Goal: Task Accomplishment & Management: Manage account settings

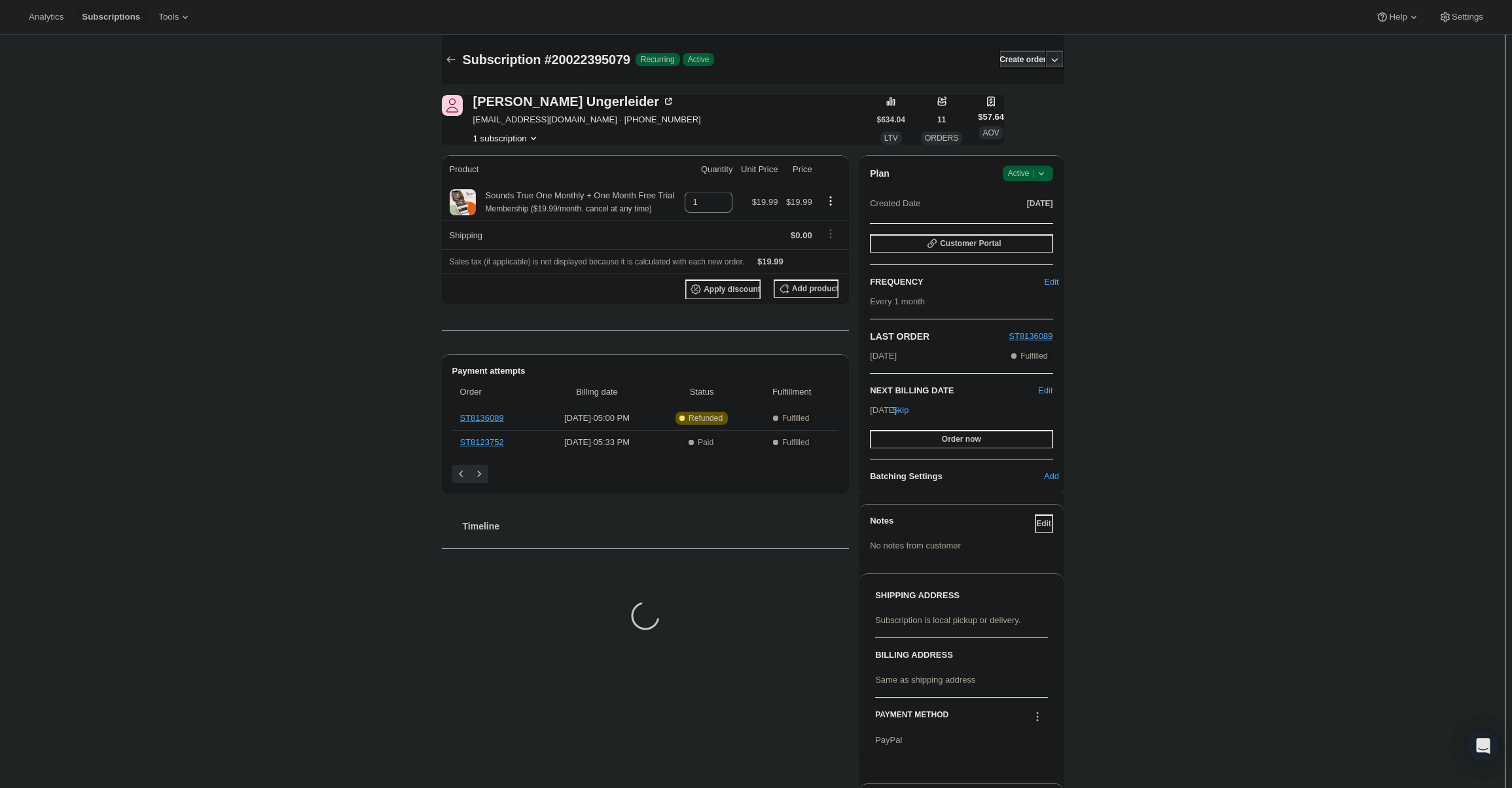
click at [1027, 164] on div "Plan Success Active | Created Date Sep 2, 2025 Customer Portal FREQUENCY Edit E…" at bounding box center [961, 324] width 204 height 338
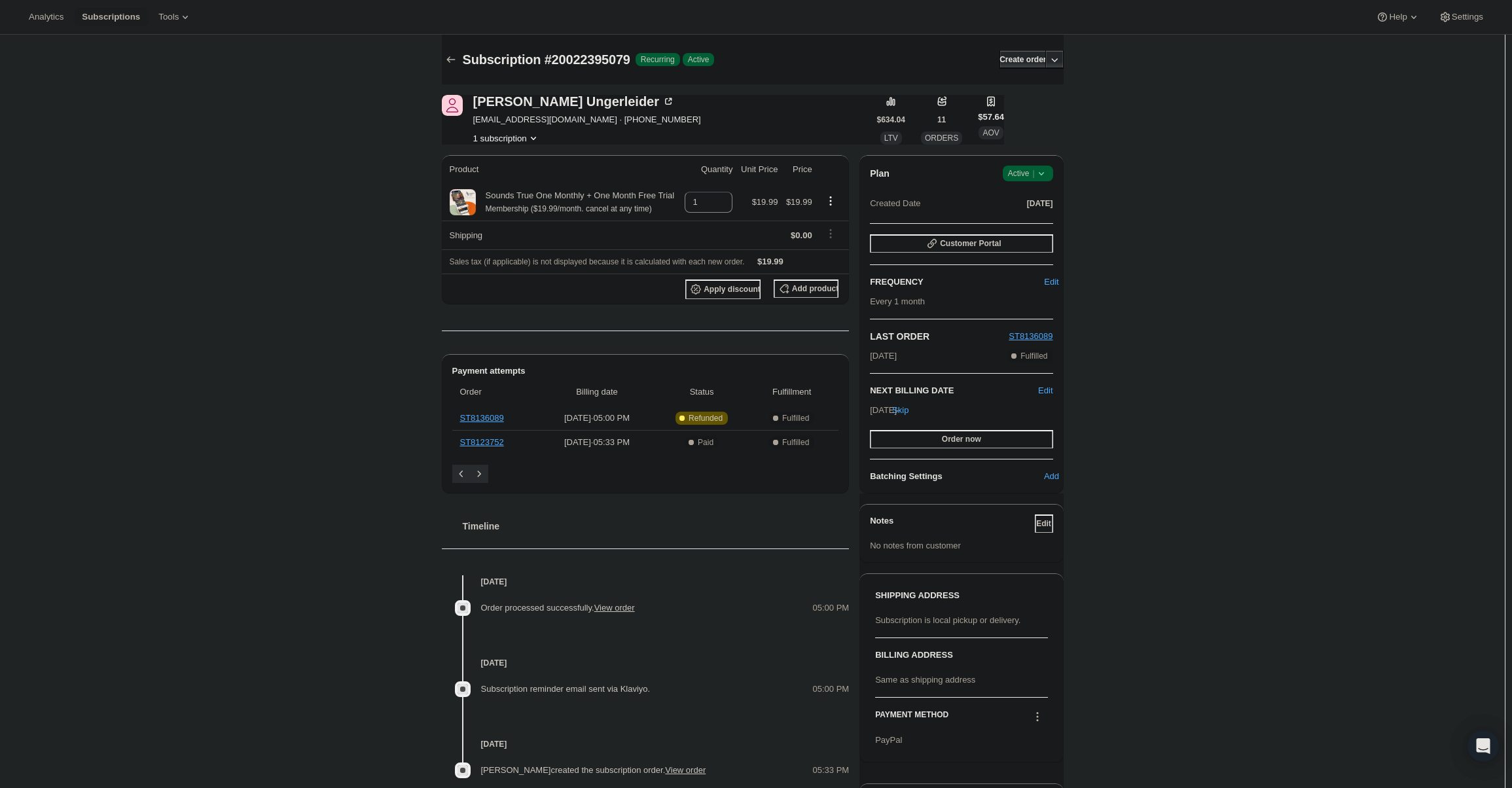
click at [1030, 172] on span "Active |" at bounding box center [1028, 173] width 40 height 13
click at [1023, 213] on button "Cancel subscription" at bounding box center [1032, 221] width 82 height 21
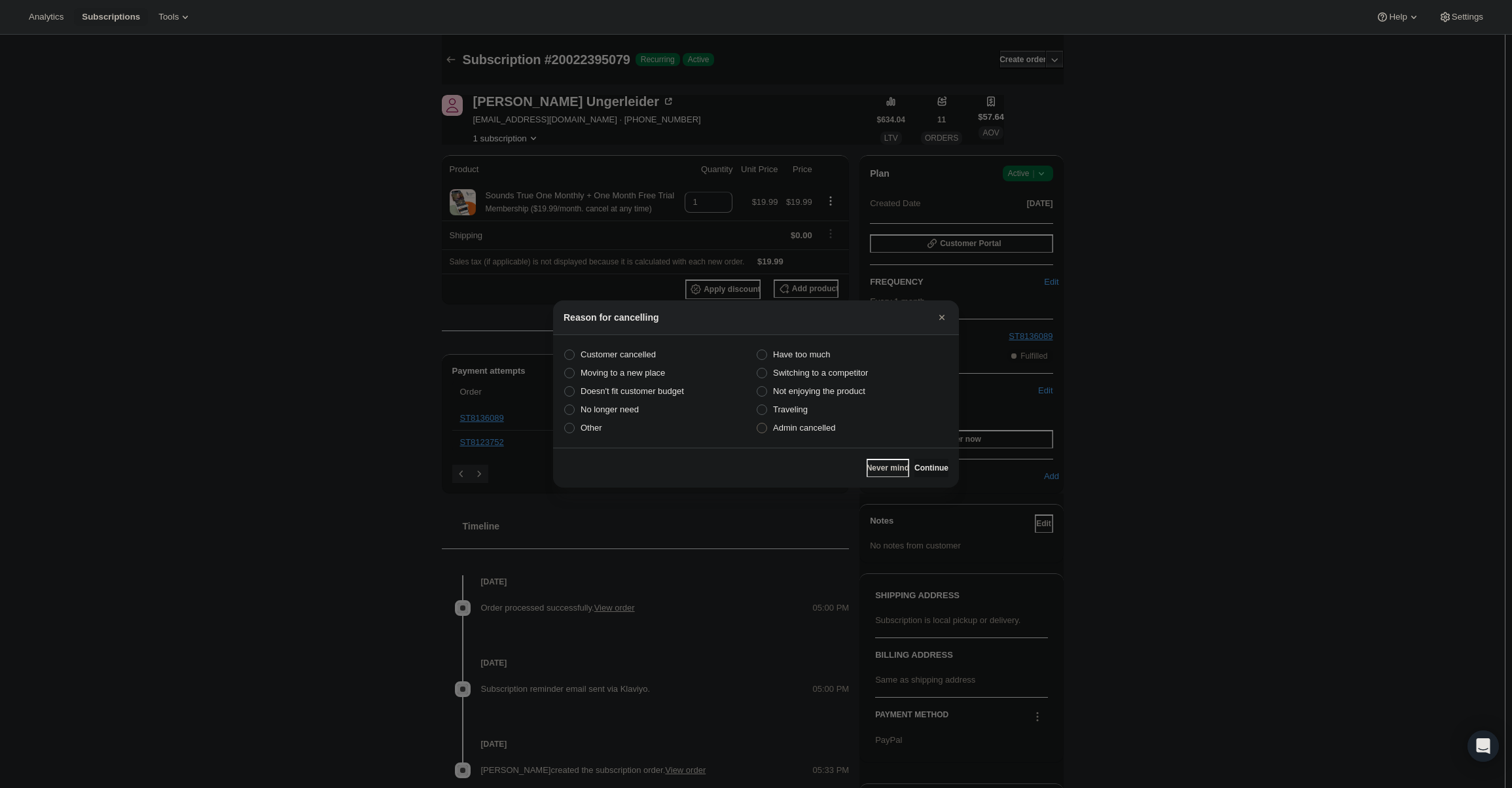
click at [787, 427] on span "Admin cancelled" at bounding box center [804, 427] width 62 height 10
click at [757, 423] on input "Admin cancelled" at bounding box center [757, 422] width 1 height 1
radio input "true"
click at [914, 464] on button "Continue" at bounding box center [931, 467] width 34 height 18
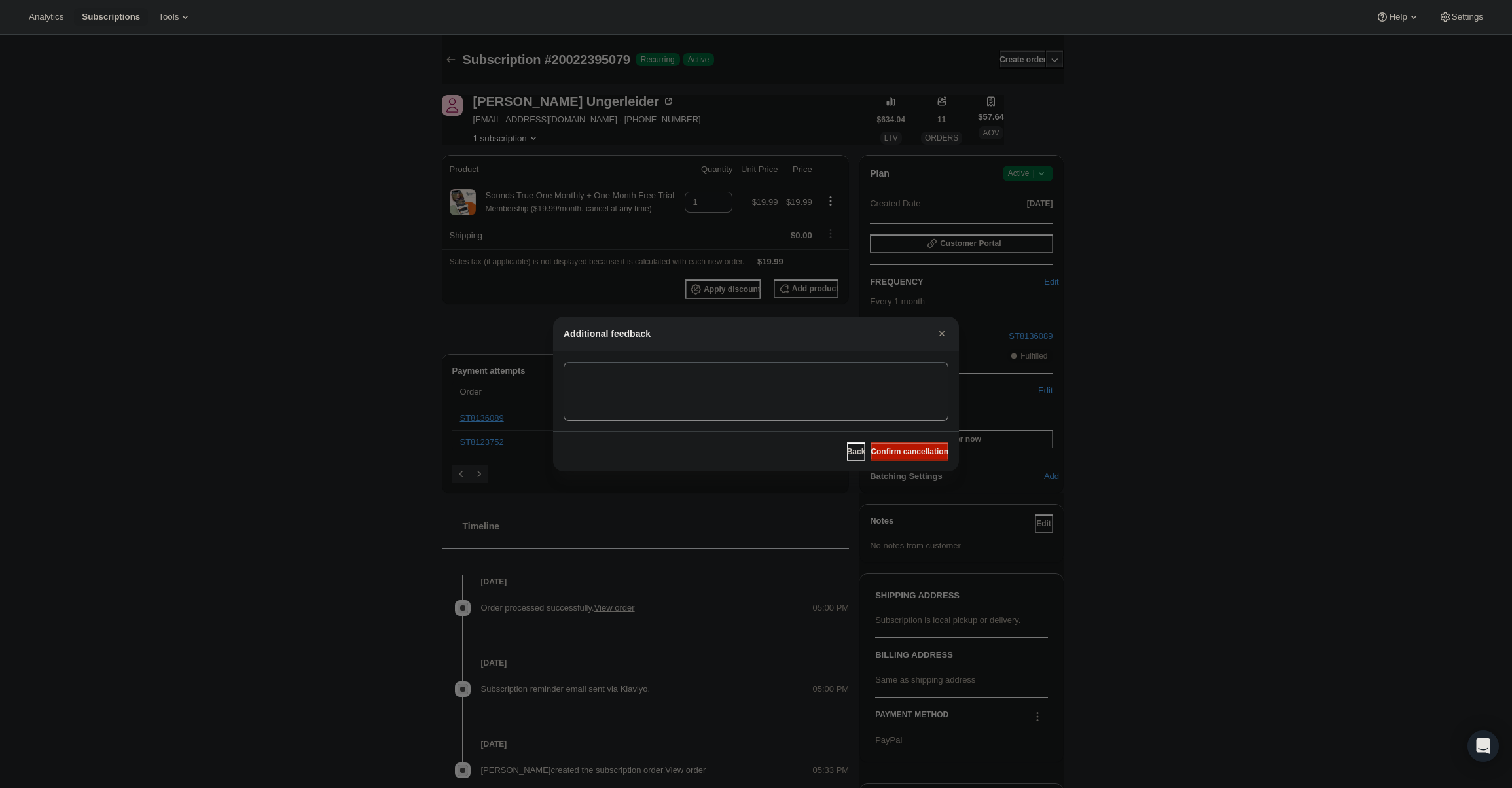
drag, startPoint x: 908, startPoint y: 448, endPoint x: 889, endPoint y: 435, distance: 23.0
click at [908, 448] on span "Confirm cancellation" at bounding box center [909, 451] width 78 height 10
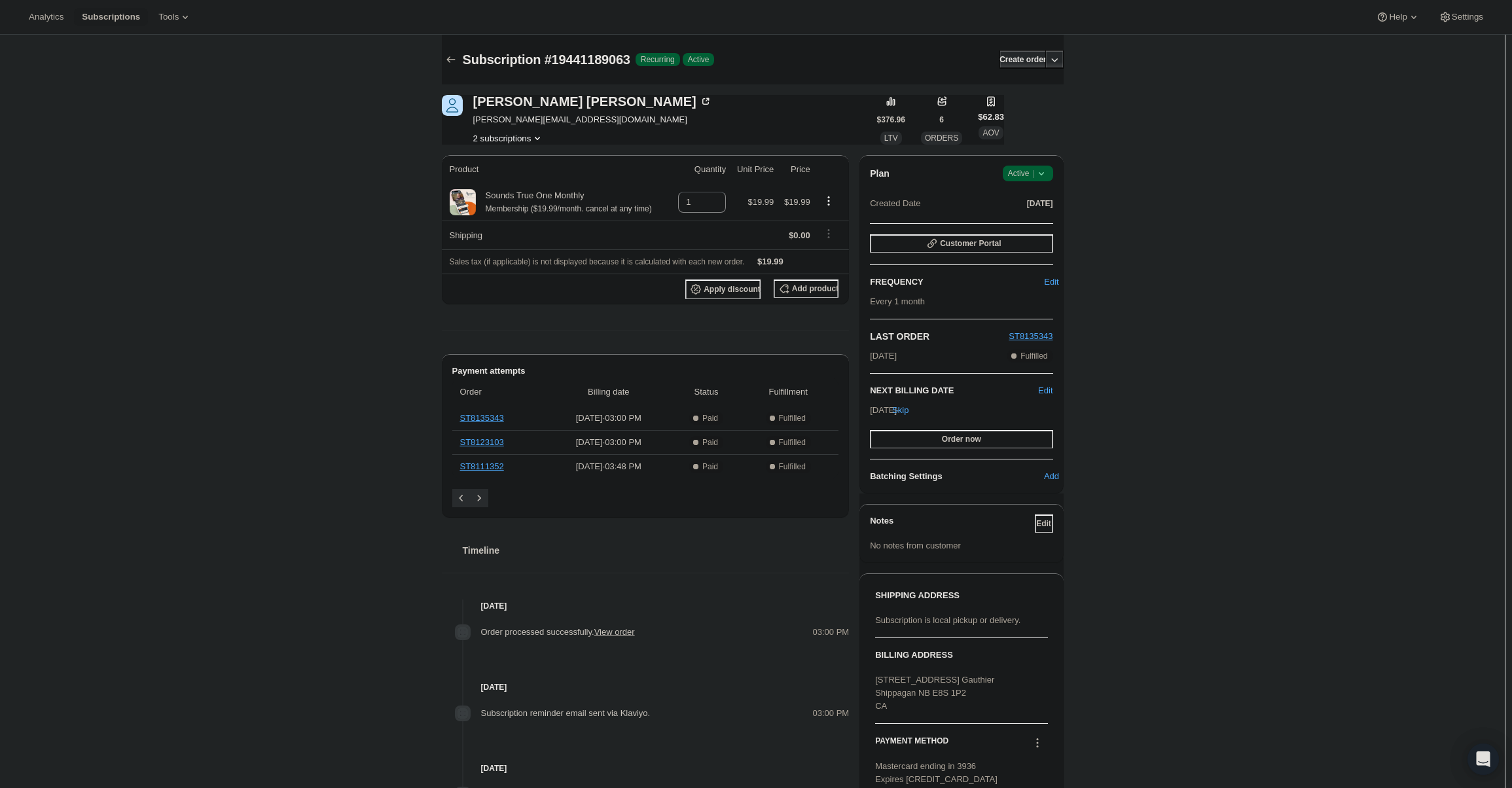
drag, startPoint x: 1012, startPoint y: 160, endPoint x: 1021, endPoint y: 170, distance: 13.5
click at [1017, 164] on div "Plan Success Active | Created Date Jul 31, 2025 Customer Portal FREQUENCY Edit …" at bounding box center [961, 324] width 204 height 338
click at [1021, 170] on span "Active |" at bounding box center [1028, 173] width 40 height 13
click at [1026, 220] on span "Cancel subscription" at bounding box center [1032, 221] width 74 height 10
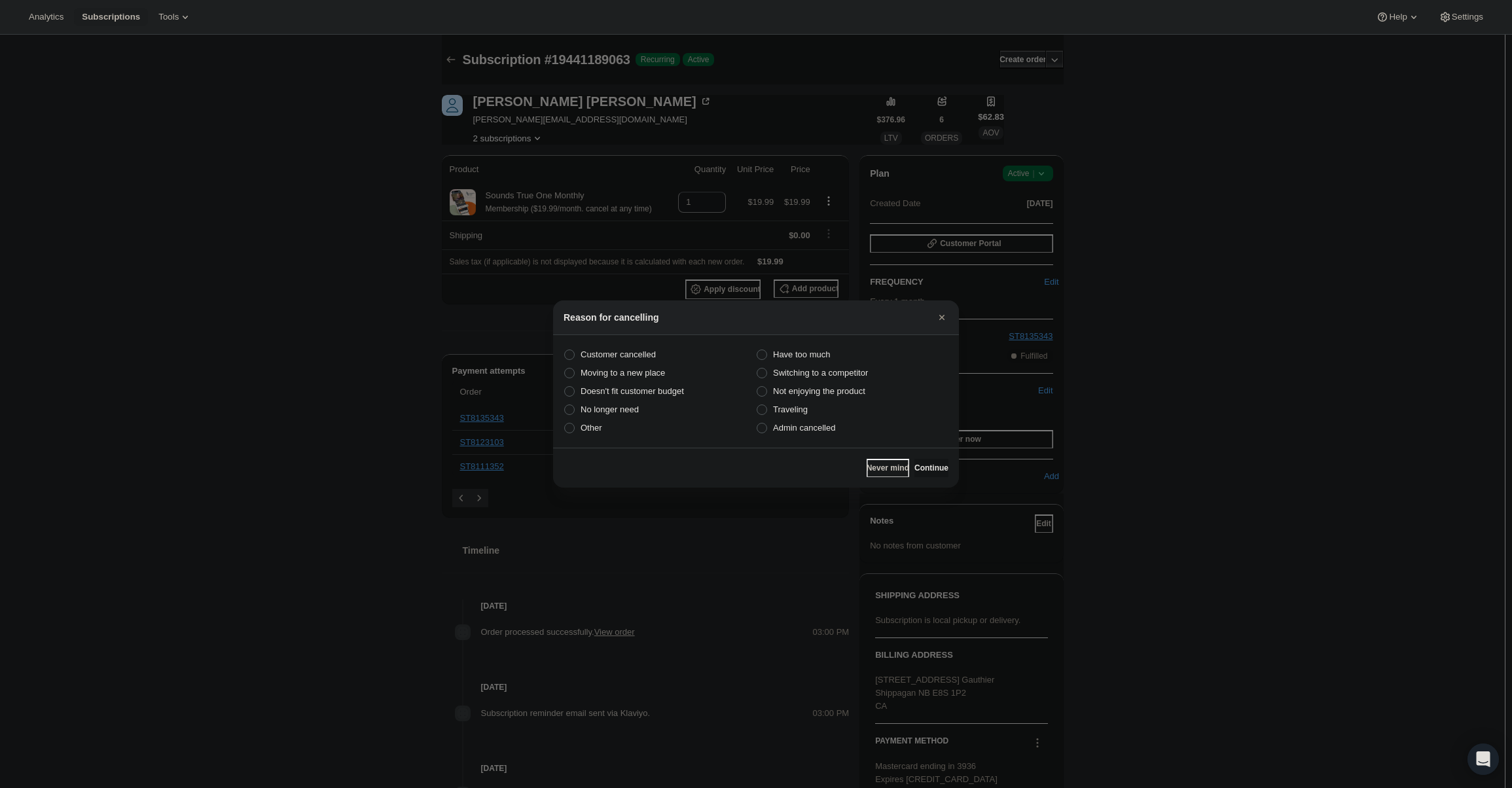
click at [801, 438] on section "Customer cancelled Have too much Moving to a new place Switching to a competito…" at bounding box center [756, 392] width 406 height 112
click at [803, 433] on span "Admin cancelled" at bounding box center [804, 427] width 62 height 10
click at [757, 423] on input "Admin cancelled" at bounding box center [757, 422] width 1 height 1
radio input "true"
drag, startPoint x: 916, startPoint y: 467, endPoint x: 903, endPoint y: 449, distance: 22.2
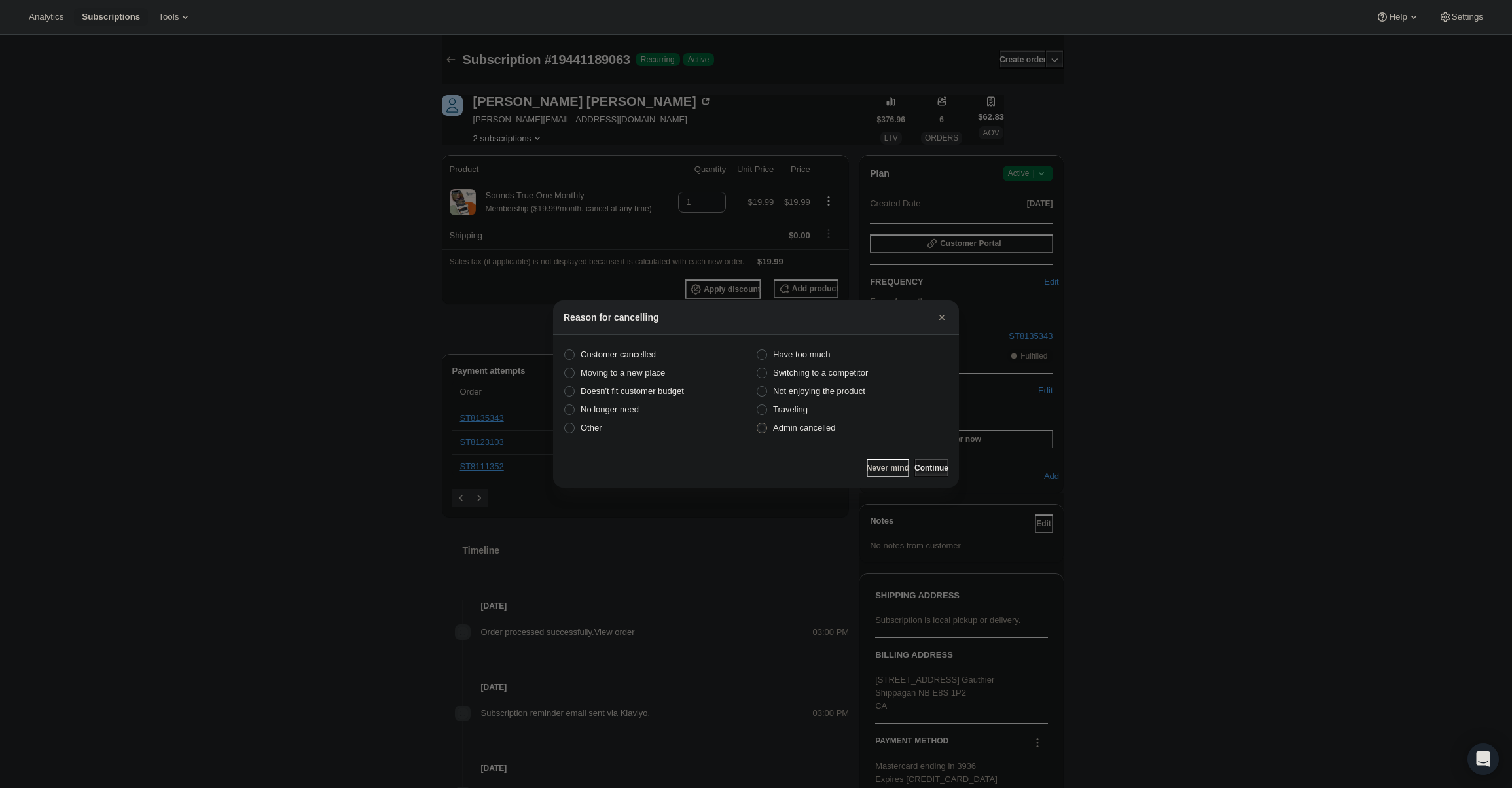
click at [914, 466] on span "Continue" at bounding box center [931, 467] width 34 height 10
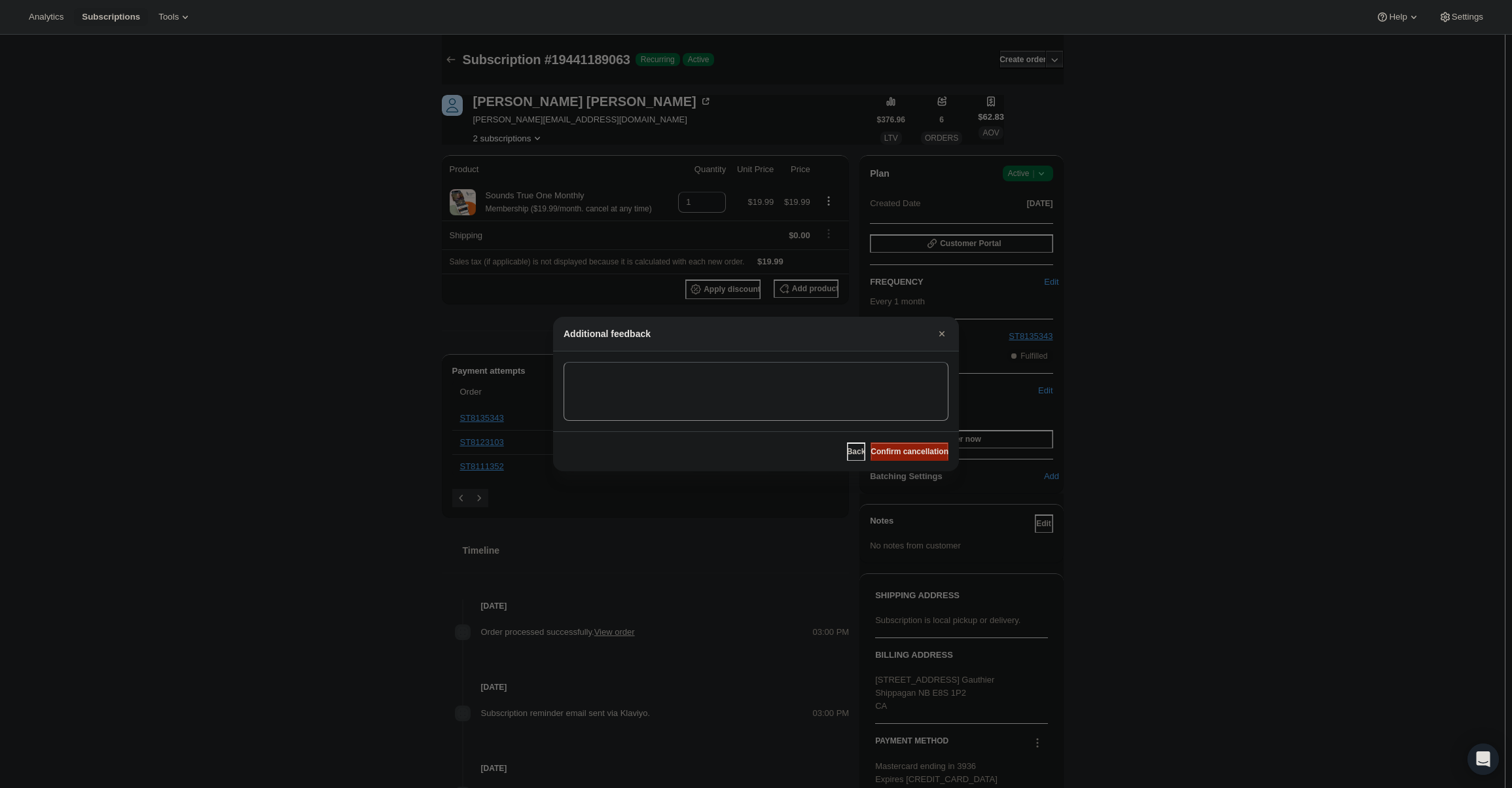
click at [903, 449] on span "Confirm cancellation" at bounding box center [909, 451] width 78 height 10
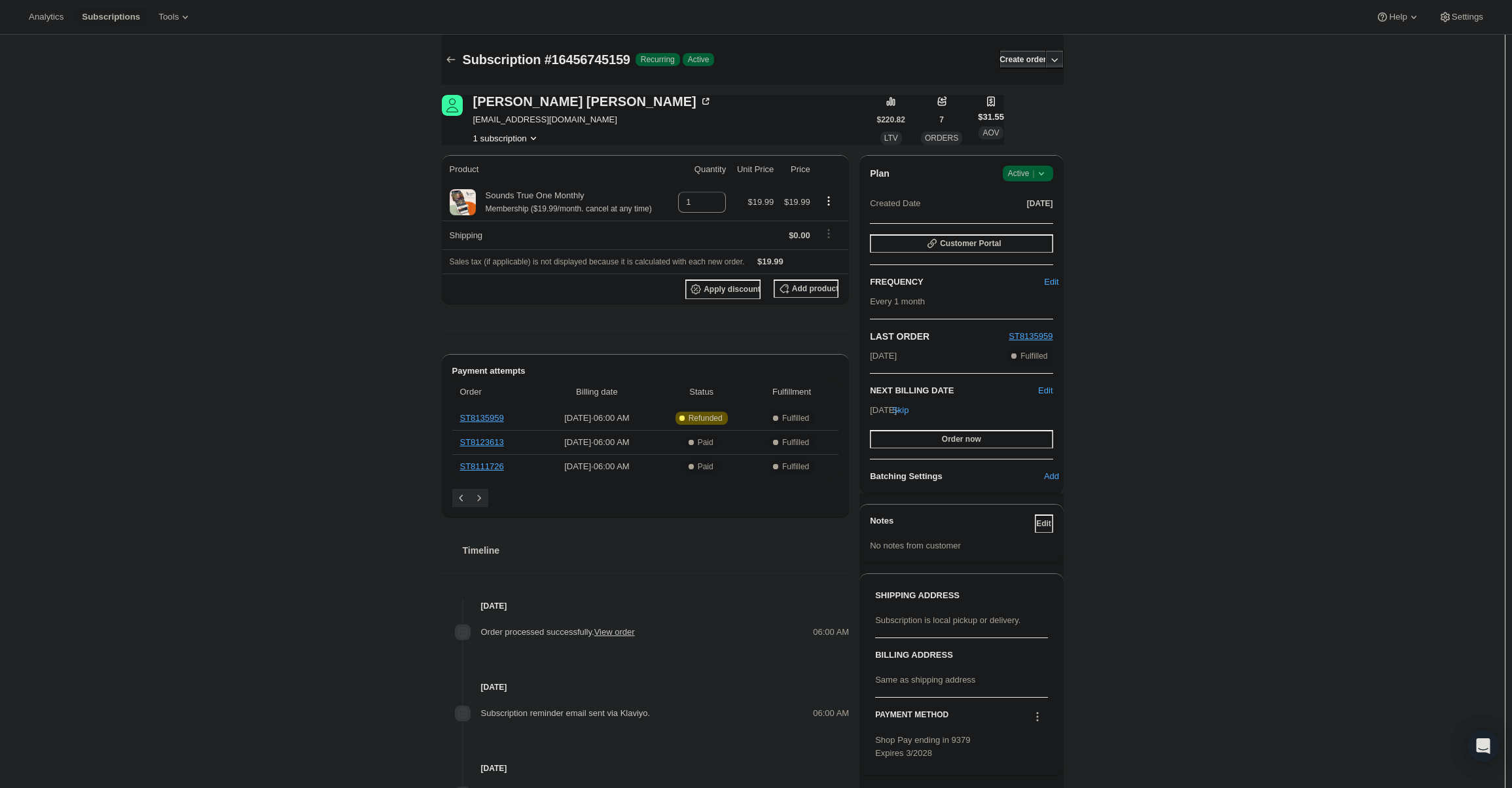
click at [1040, 170] on icon at bounding box center [1041, 173] width 13 height 13
click at [1034, 212] on button "Cancel subscription" at bounding box center [1032, 221] width 82 height 21
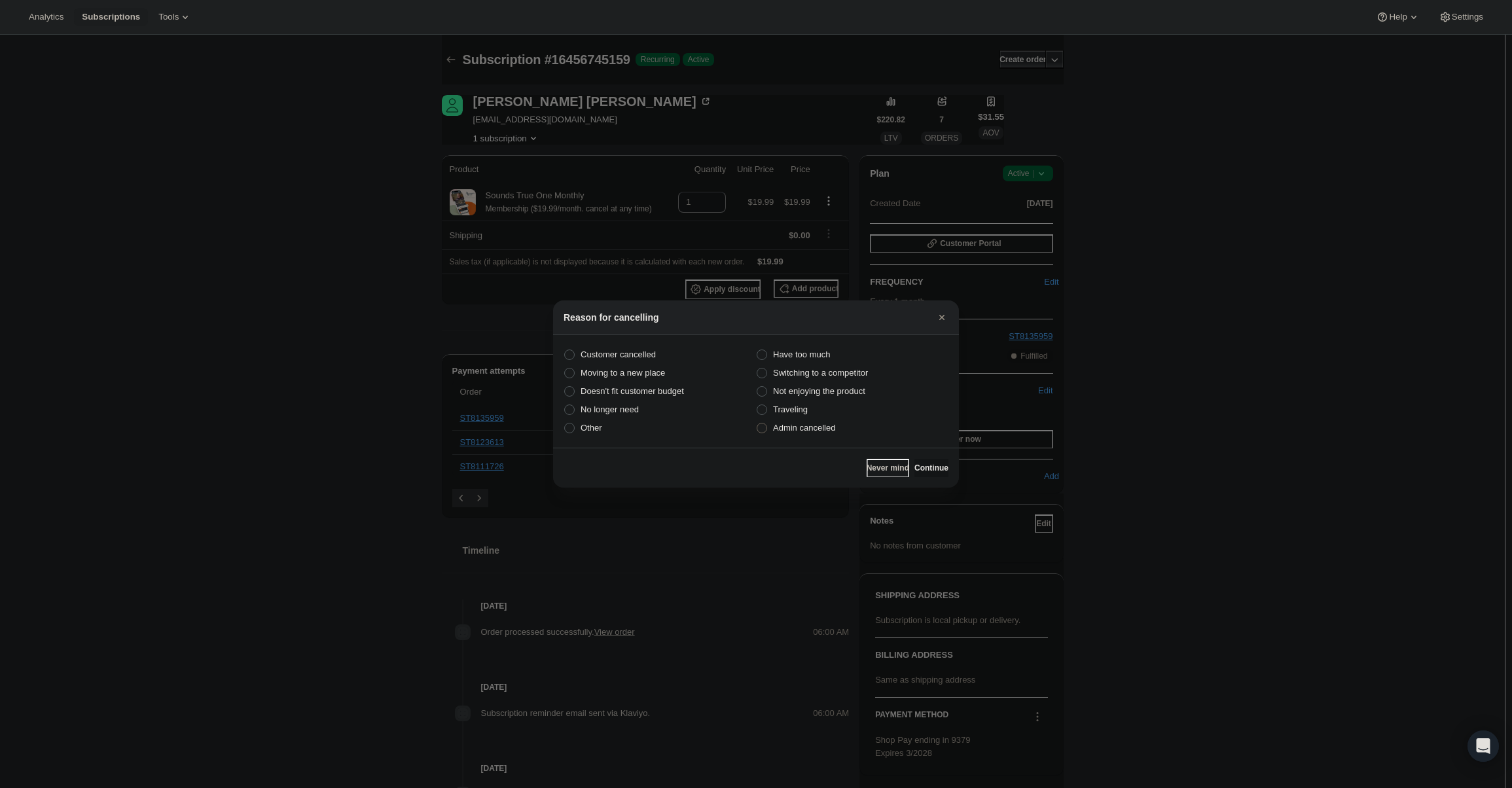
click at [788, 434] on label "Admin cancelled" at bounding box center [852, 427] width 193 height 18
click at [757, 423] on input "Admin cancelled" at bounding box center [757, 422] width 1 height 1
radio input "true"
click at [914, 466] on span "Continue" at bounding box center [931, 467] width 34 height 10
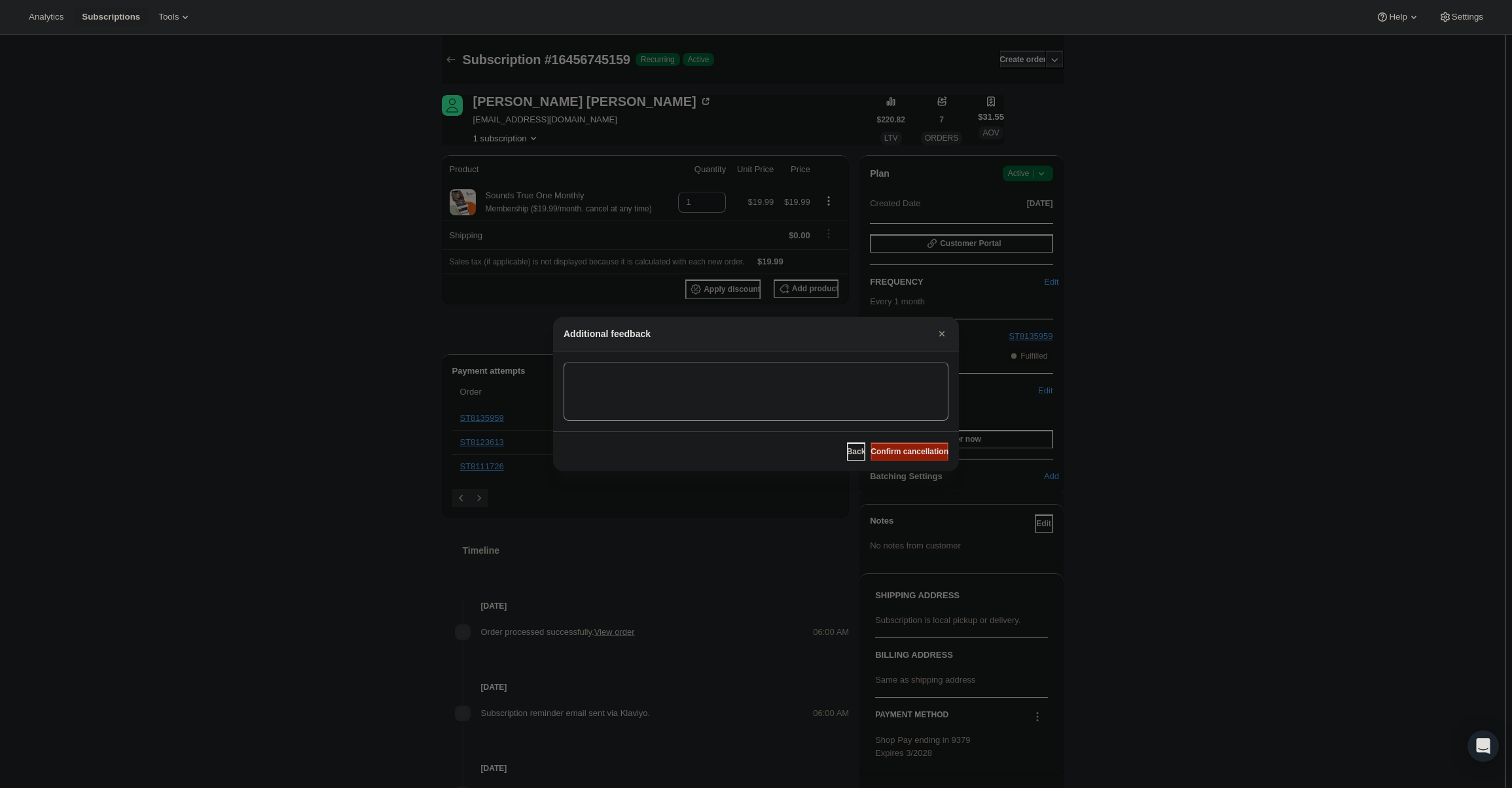
click at [908, 452] on span "Confirm cancellation" at bounding box center [909, 451] width 78 height 10
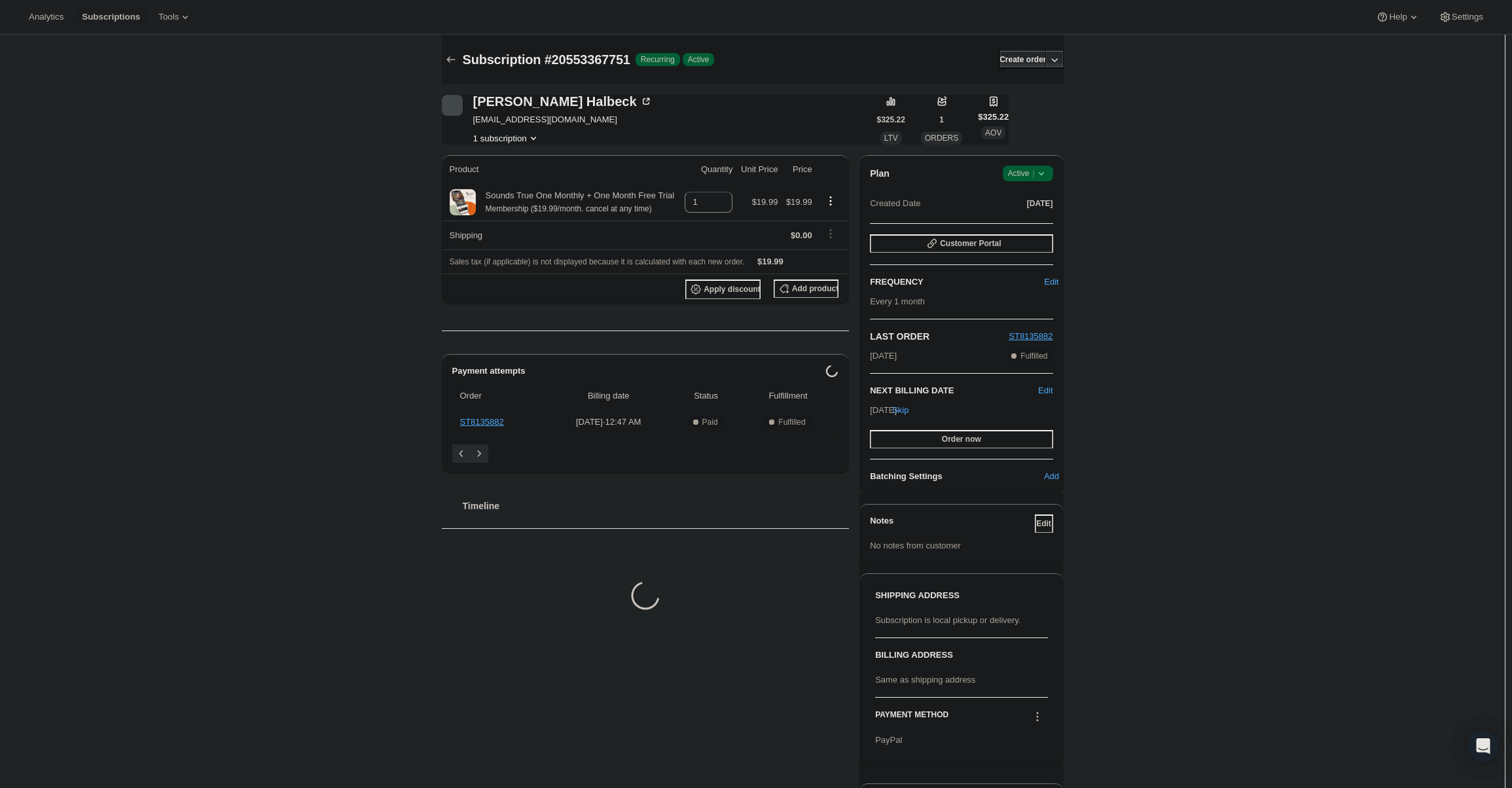
drag, startPoint x: 1236, startPoint y: 349, endPoint x: 1068, endPoint y: 220, distance: 211.8
click at [1233, 343] on div "Subscription #20553367751. This page is ready Subscription #20553367751 Success…" at bounding box center [752, 464] width 1504 height 859
click at [1038, 168] on icon at bounding box center [1041, 173] width 13 height 13
click at [1029, 216] on span "Cancel subscription" at bounding box center [1032, 221] width 74 height 10
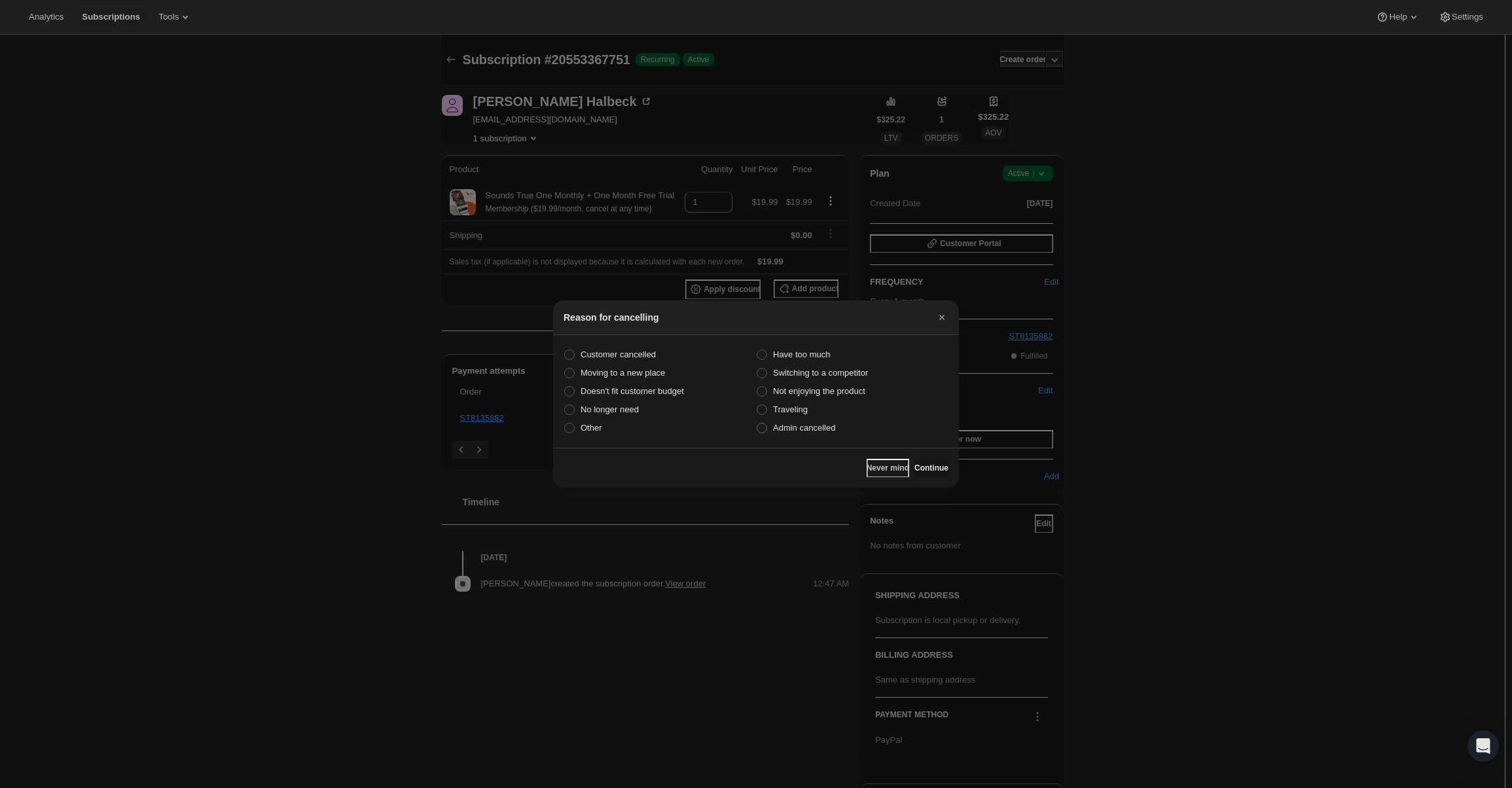
click at [838, 433] on label "Admin cancelled" at bounding box center [852, 427] width 193 height 18
click at [757, 423] on input "Admin cancelled" at bounding box center [757, 422] width 1 height 1
radio input "true"
drag, startPoint x: 908, startPoint y: 464, endPoint x: 908, endPoint y: 456, distance: 8.0
click at [914, 463] on span "Continue" at bounding box center [931, 467] width 34 height 10
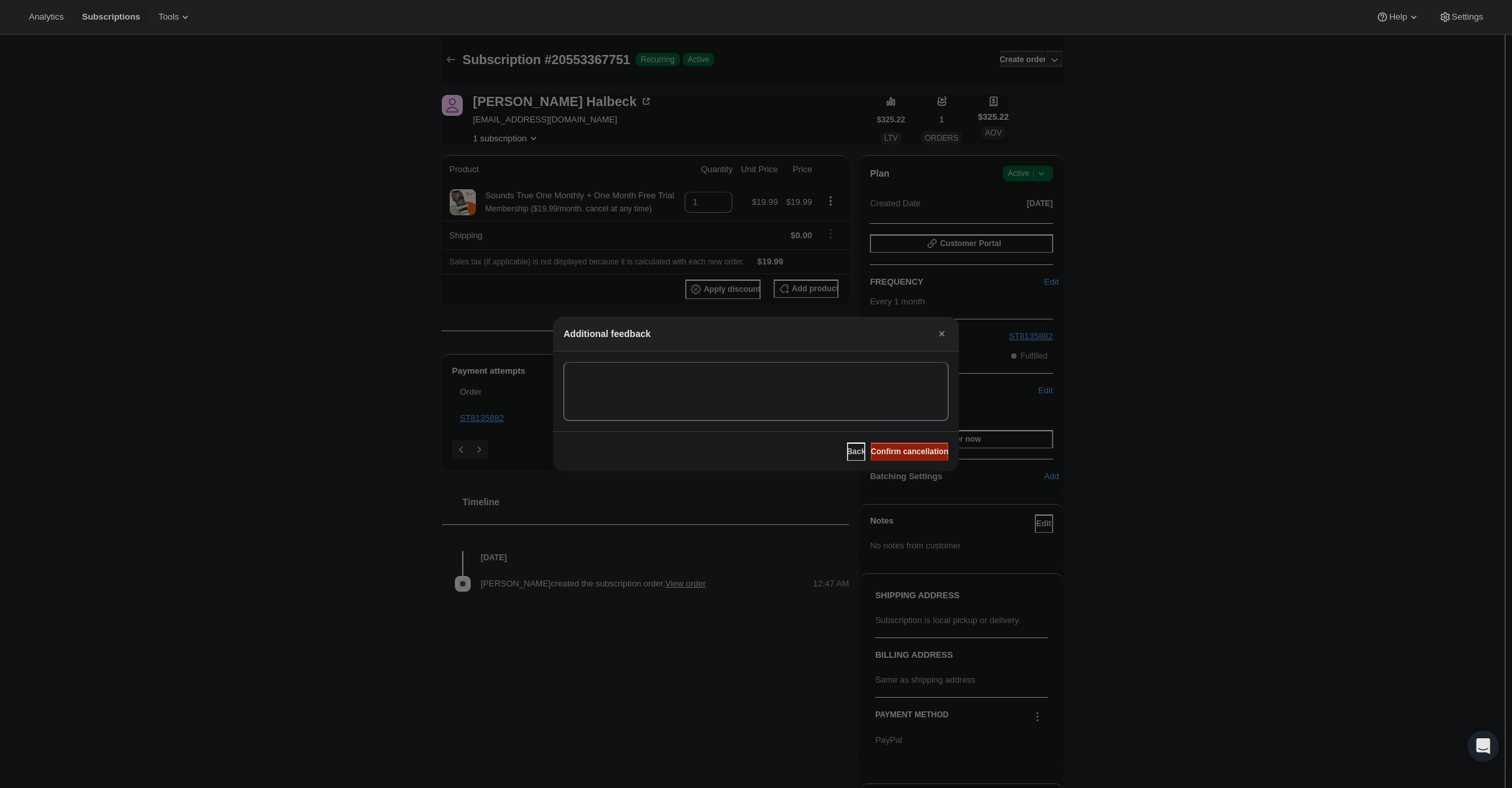
click at [909, 447] on span "Confirm cancellation" at bounding box center [909, 451] width 78 height 10
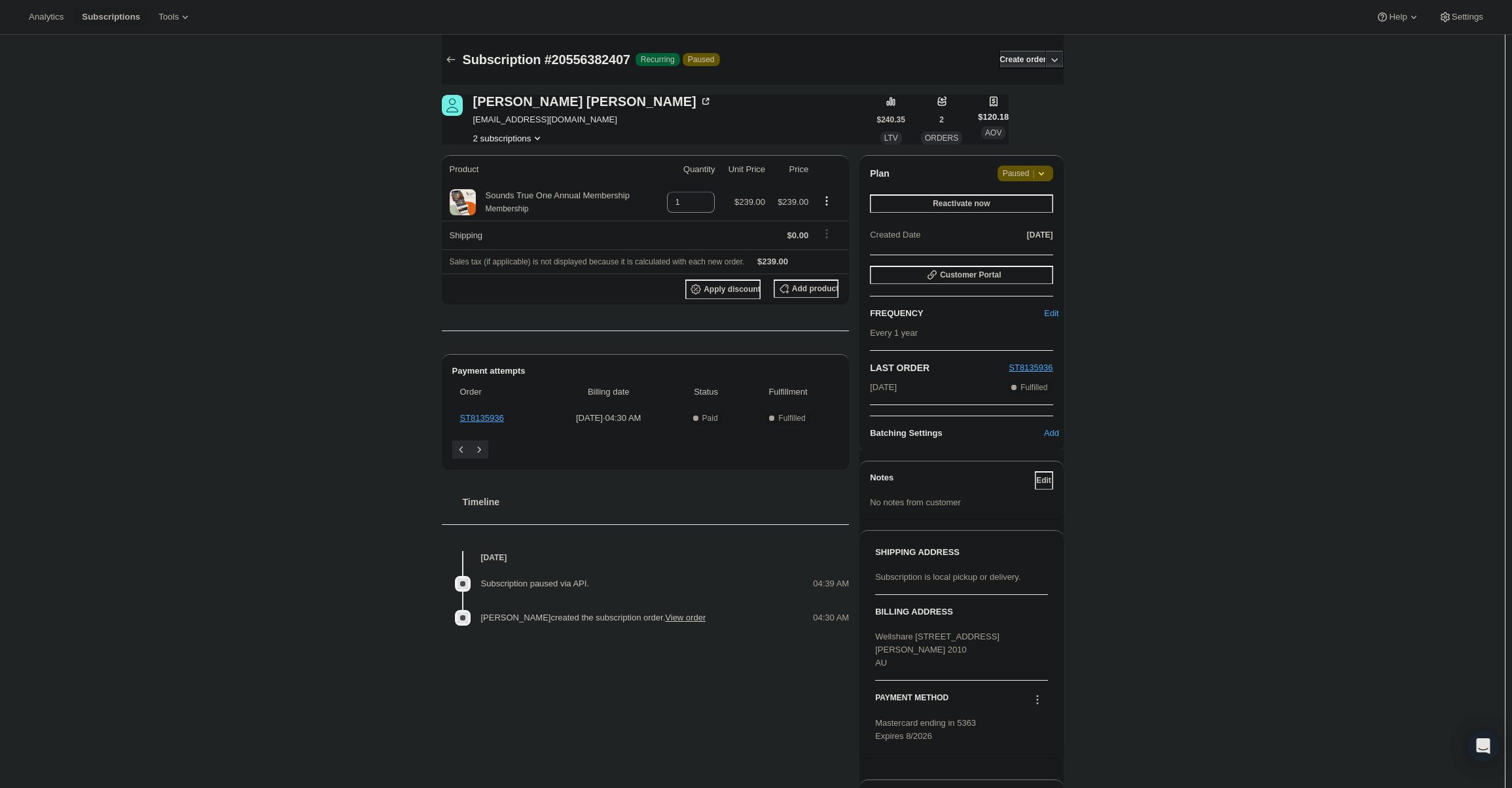
click at [1014, 178] on span "Paused |" at bounding box center [1025, 173] width 45 height 13
click at [1001, 153] on div "Catherine McCarthy catherine@treeoflifeclinicalpsychology.com.au 2 subscription…" at bounding box center [746, 463] width 632 height 778
click at [957, 206] on span "Reactivate now" at bounding box center [961, 203] width 57 height 10
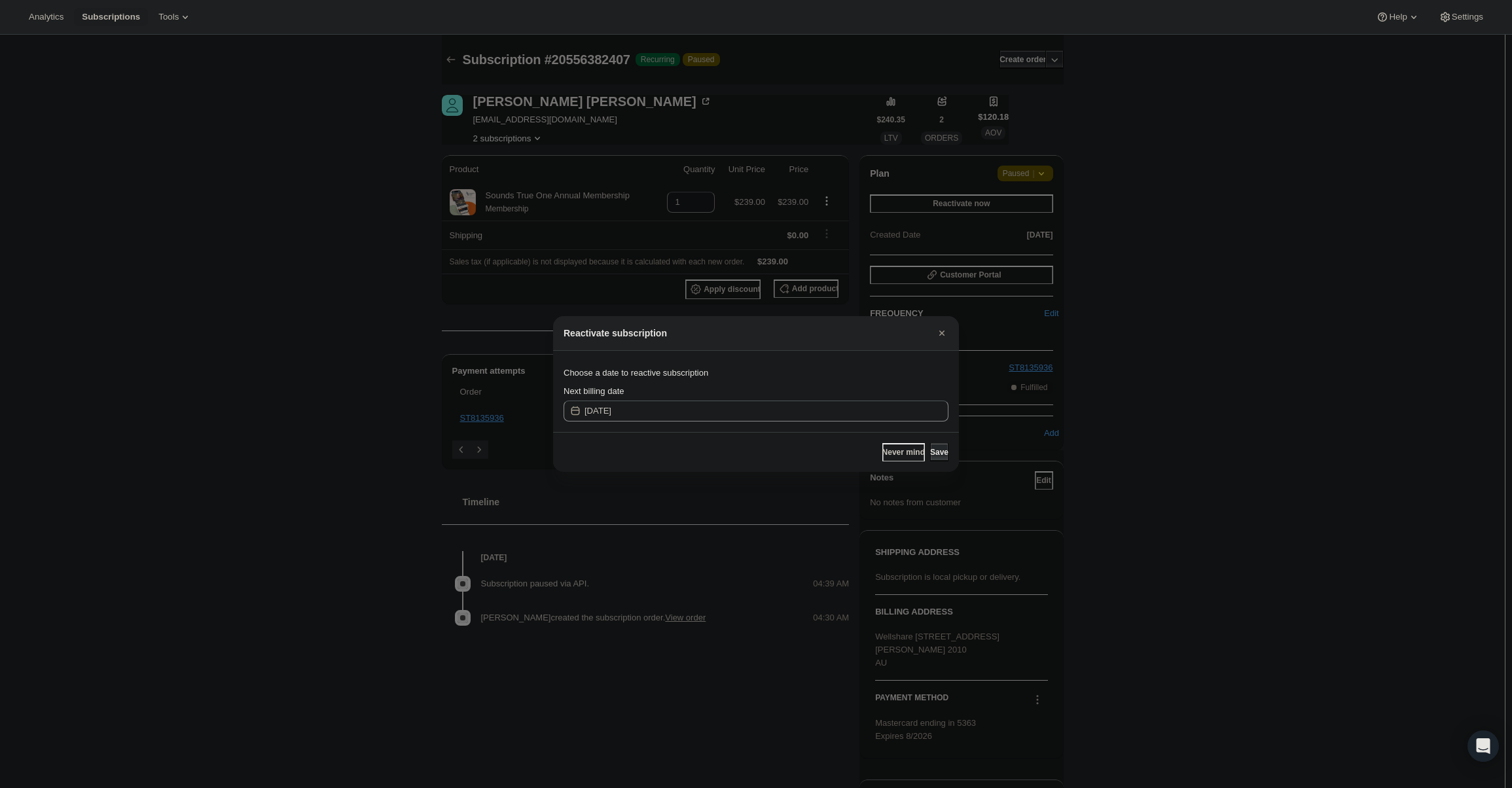
click at [778, 433] on div "Never mind Save" at bounding box center [756, 452] width 406 height 40
click at [785, 414] on input "2025-10-03" at bounding box center [766, 411] width 364 height 21
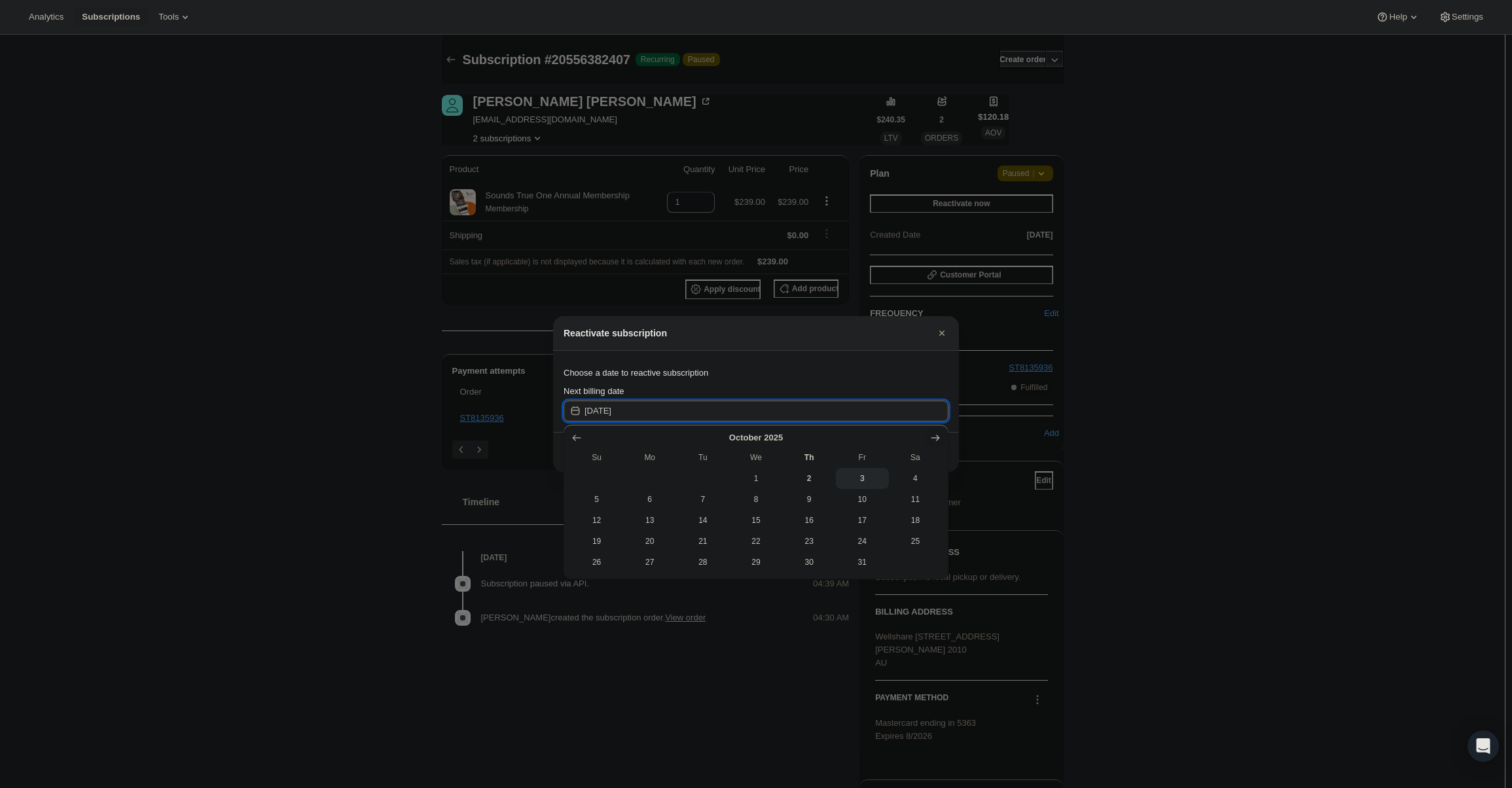
click at [933, 442] on icon "Show next month, November 2025" at bounding box center [935, 437] width 13 height 13
click at [933, 442] on icon "Show next month, December 2025" at bounding box center [935, 437] width 13 height 13
click at [933, 442] on icon "Show next month, January 2026" at bounding box center [935, 437] width 13 height 13
click at [933, 442] on icon "Show next month, March 2026" at bounding box center [935, 437] width 13 height 13
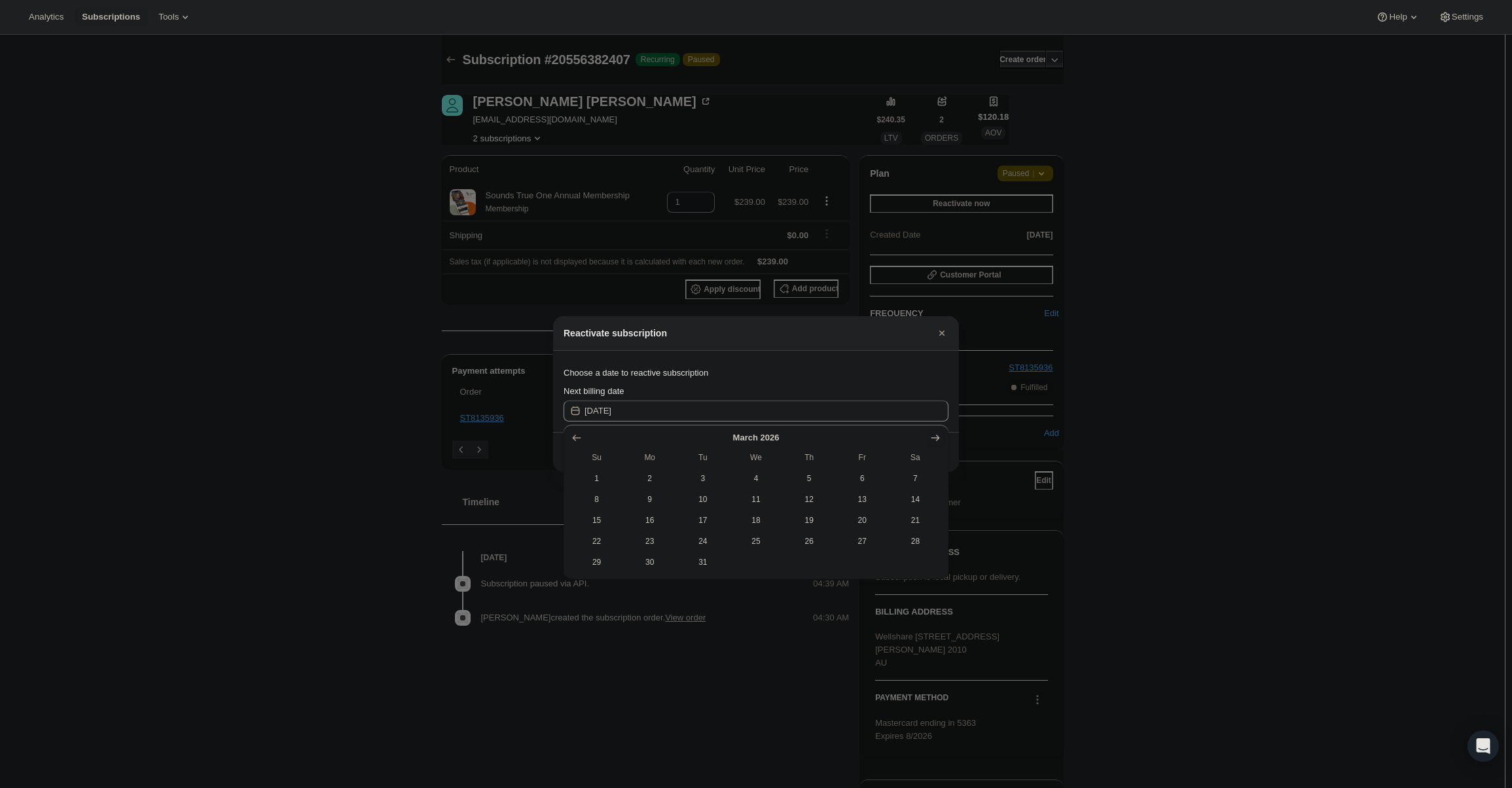
click at [933, 442] on icon "Show next month, April 2026" at bounding box center [935, 437] width 13 height 13
click at [933, 442] on icon "Show next month, June 2026" at bounding box center [935, 437] width 13 height 13
click at [933, 442] on icon "Show next month, July 2026" at bounding box center [935, 437] width 13 height 13
click at [933, 442] on icon "Show next month, August 2026" at bounding box center [935, 437] width 13 height 13
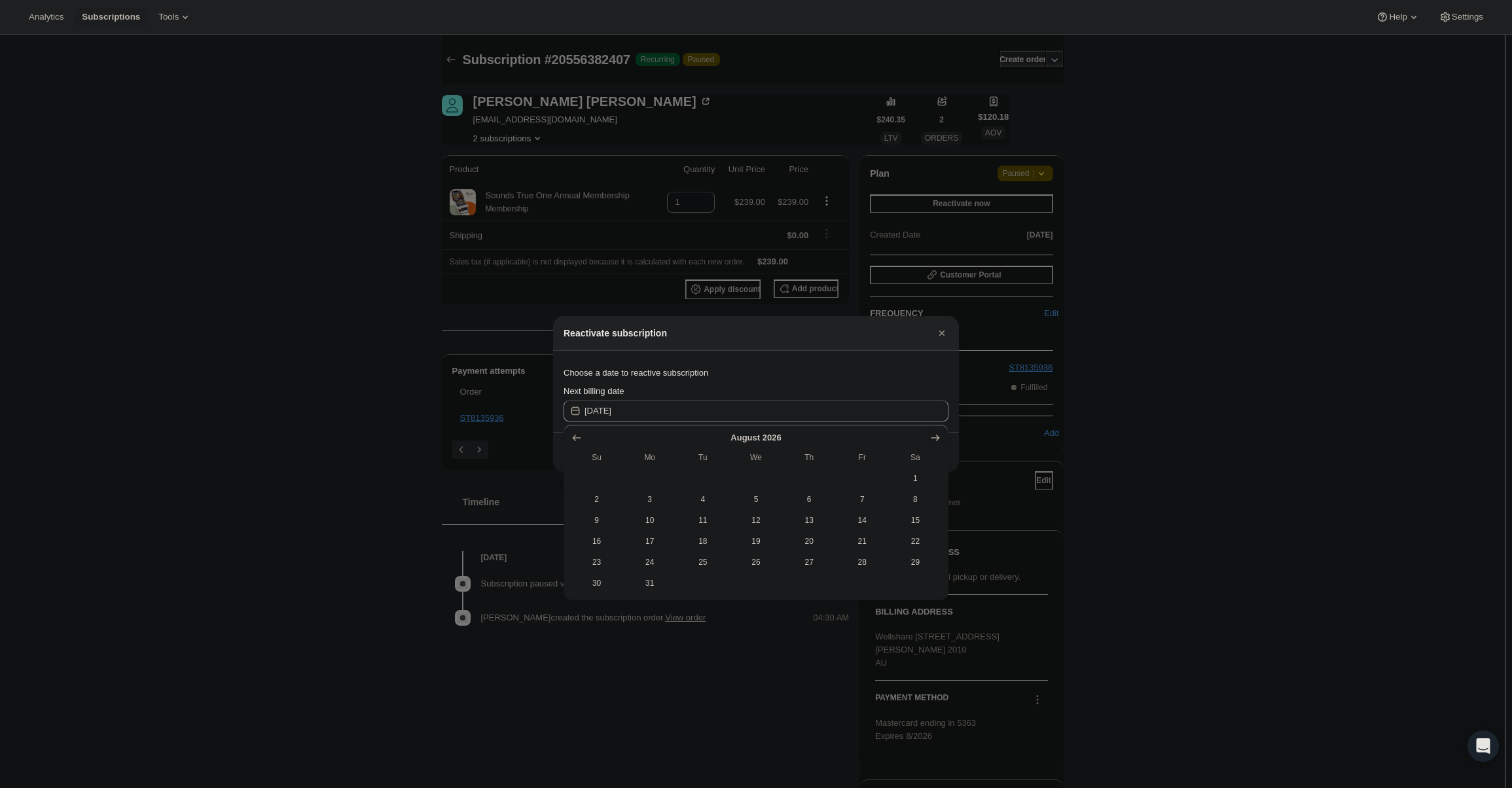
click at [933, 442] on icon "Show next month, September 2026" at bounding box center [935, 437] width 13 height 13
click at [933, 442] on icon "Show next month, October 2026" at bounding box center [935, 437] width 13 height 13
click at [933, 442] on icon "Show next month, November 2026" at bounding box center [935, 437] width 13 height 13
click at [589, 479] on span "1" at bounding box center [596, 477] width 43 height 10
type input "2026-10-31"
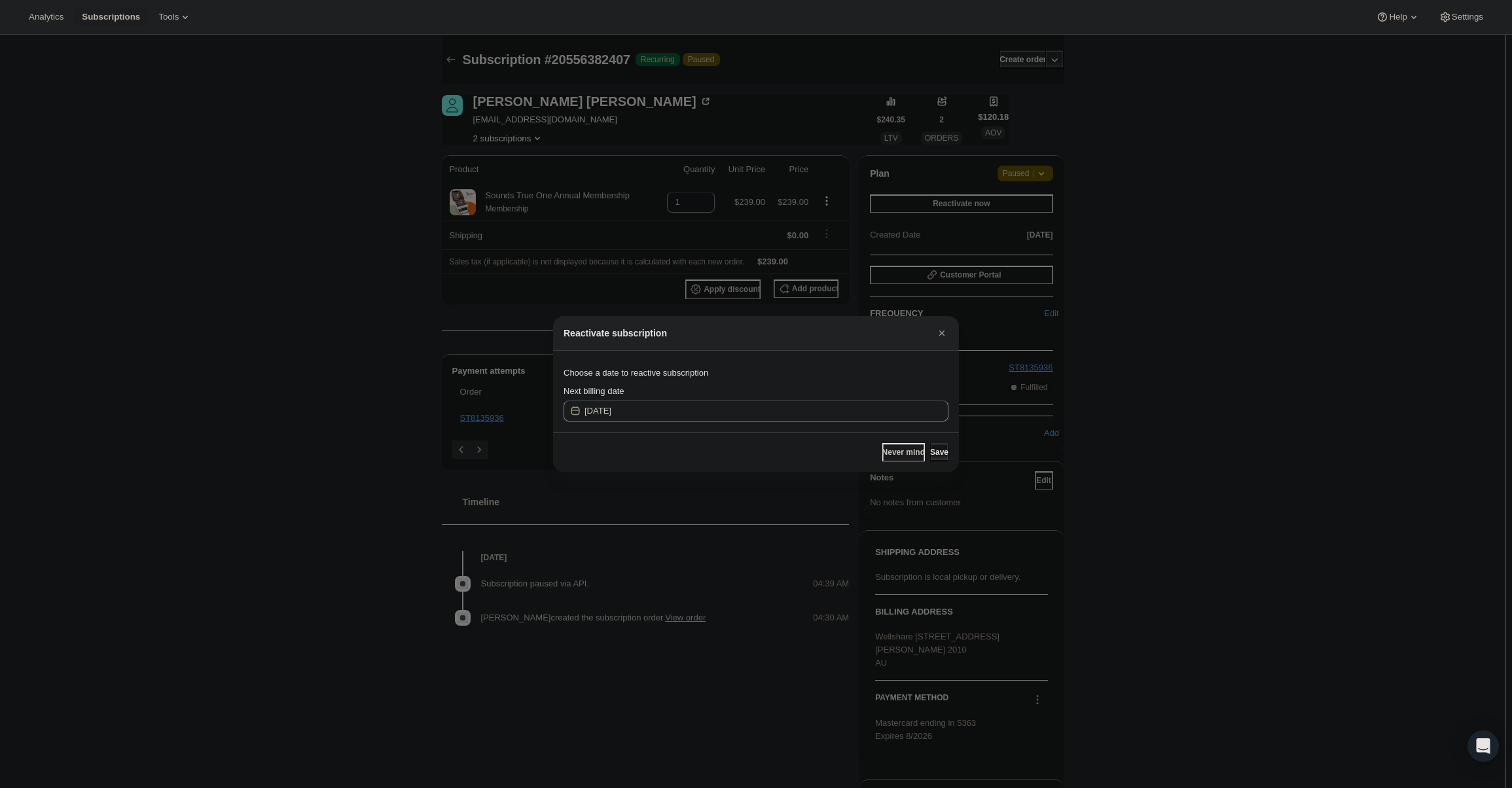
click at [930, 446] on button "Save" at bounding box center [939, 452] width 18 height 18
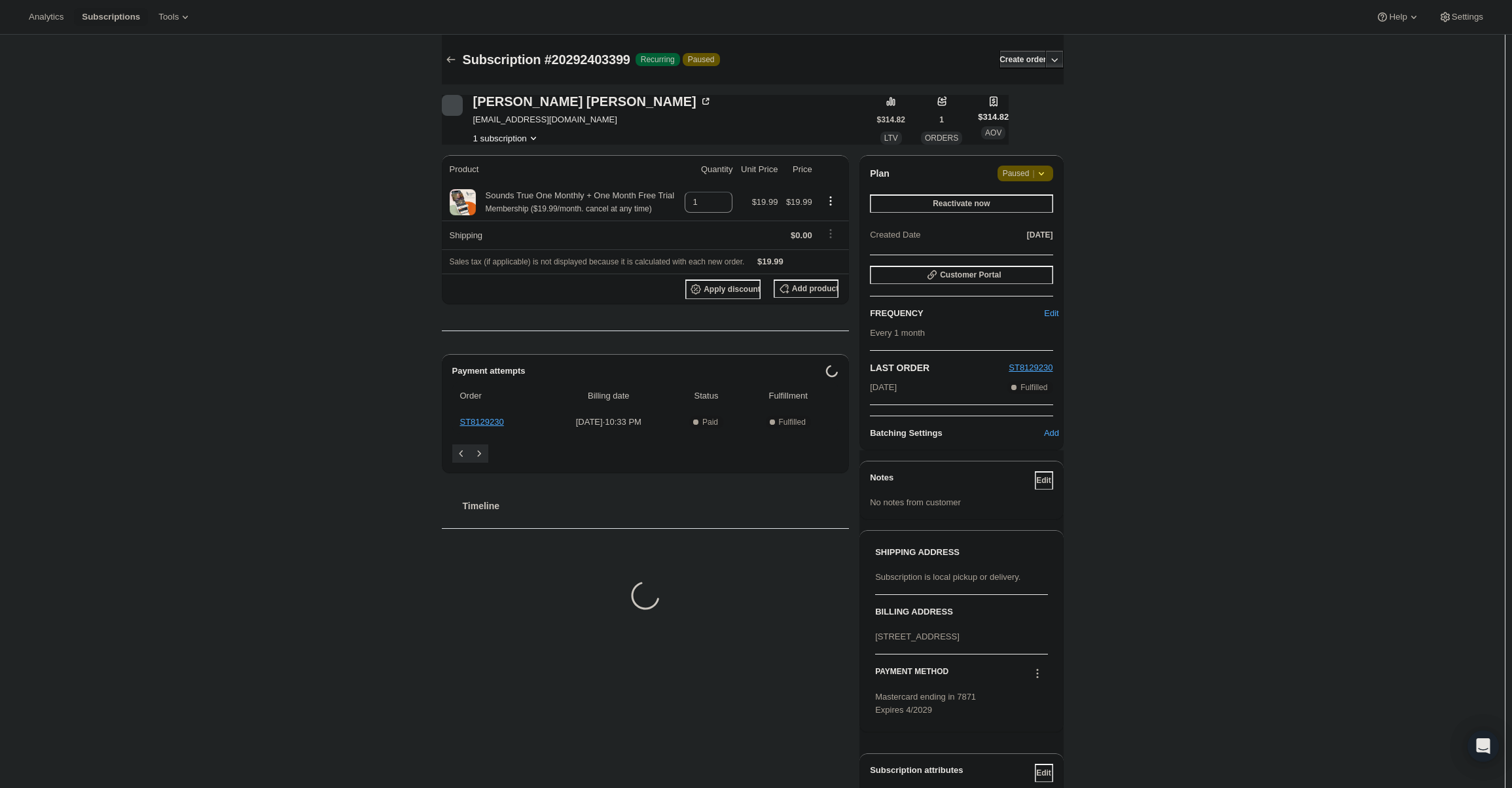
click at [1034, 163] on div "Plan Attention Paused | Reactivate now Created Date [DATE] Customer Portal FREQ…" at bounding box center [961, 303] width 204 height 295
click at [1029, 170] on span "Paused |" at bounding box center [1025, 173] width 45 height 13
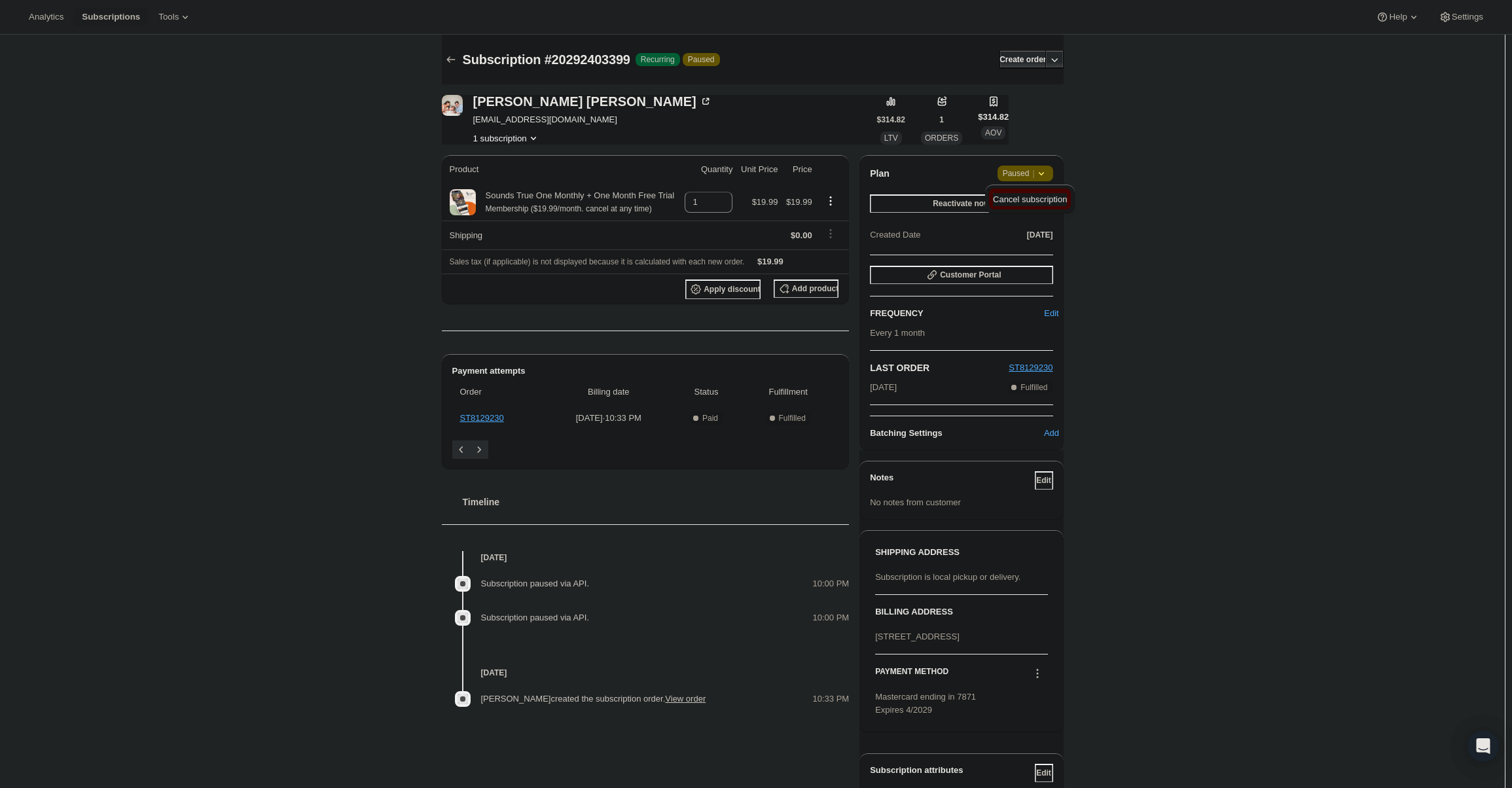
click at [1020, 197] on span "Cancel subscription" at bounding box center [1030, 199] width 74 height 10
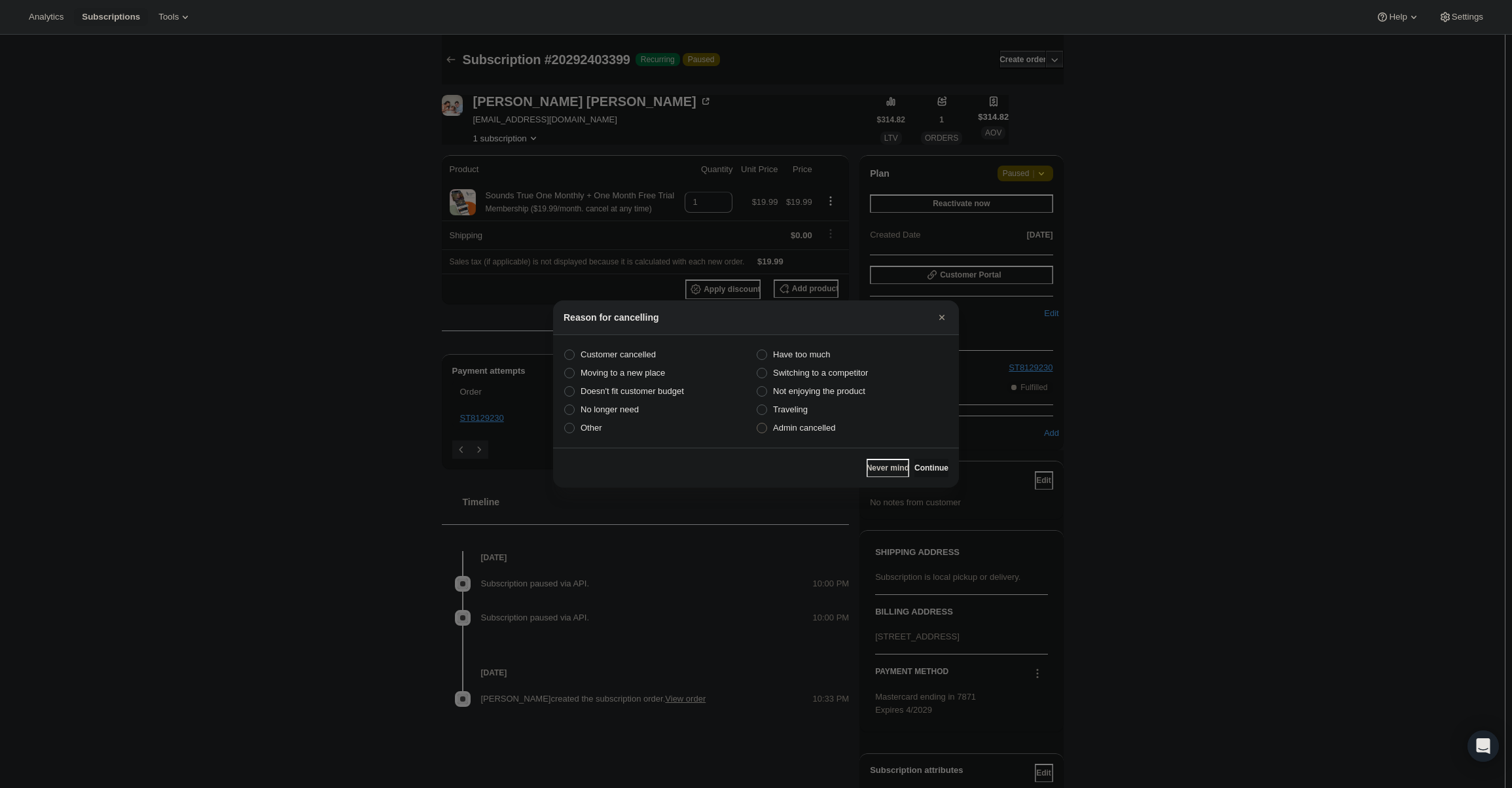
click at [828, 427] on span "Admin cancelled" at bounding box center [804, 427] width 62 height 10
click at [757, 423] on input "Admin cancelled" at bounding box center [757, 422] width 1 height 1
radio input "true"
click at [928, 463] on span "Continue" at bounding box center [931, 467] width 34 height 10
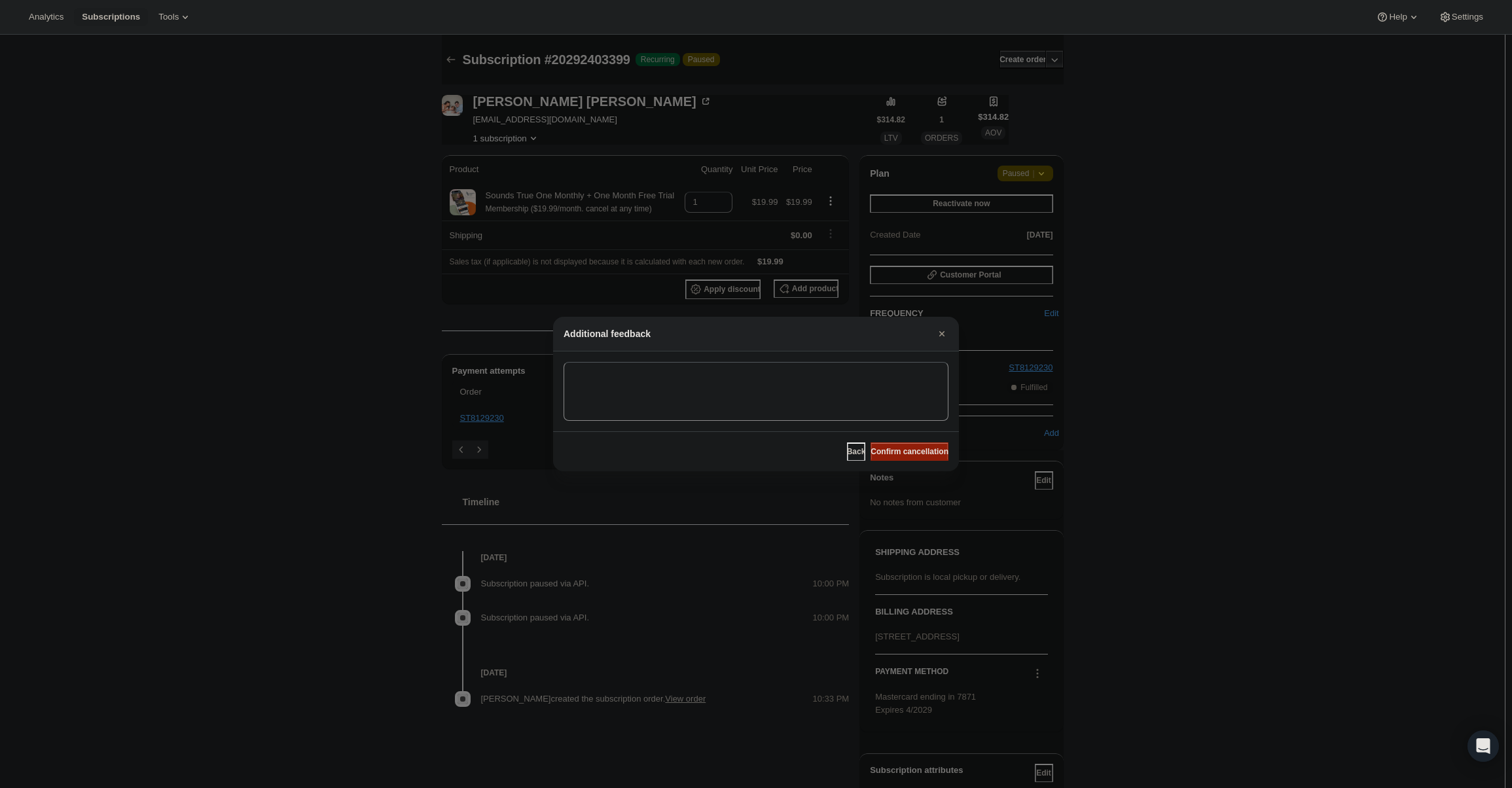
click at [927, 447] on span "Confirm cancellation" at bounding box center [909, 451] width 78 height 10
